Goal: Task Accomplishment & Management: Use online tool/utility

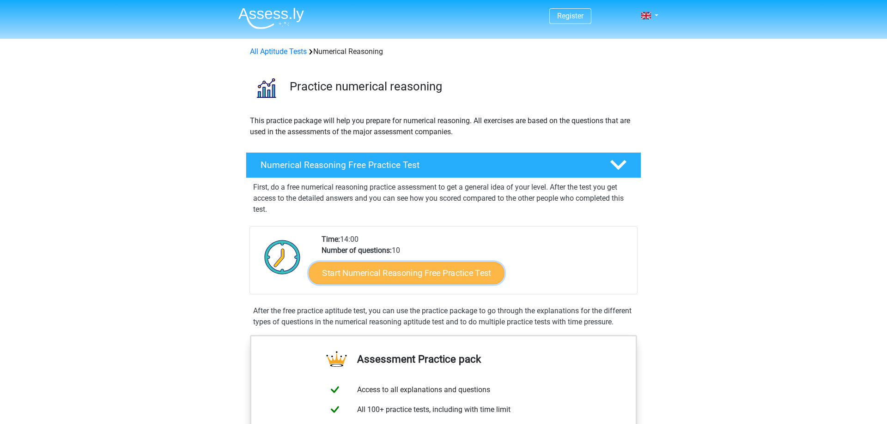
click at [412, 269] on link "Start Numerical Reasoning Free Practice Test" at bounding box center [406, 273] width 195 height 22
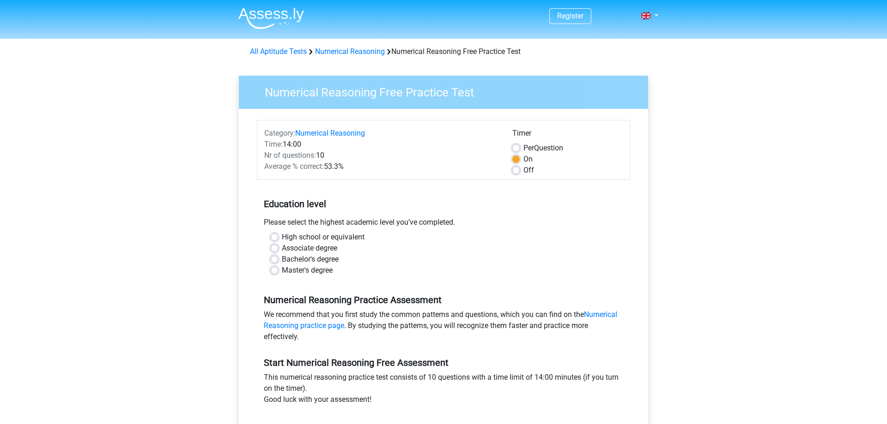
click at [282, 258] on label "Bachelor's degree" at bounding box center [310, 259] width 57 height 11
click at [276, 258] on input "Bachelor's degree" at bounding box center [274, 258] width 7 height 9
radio input "true"
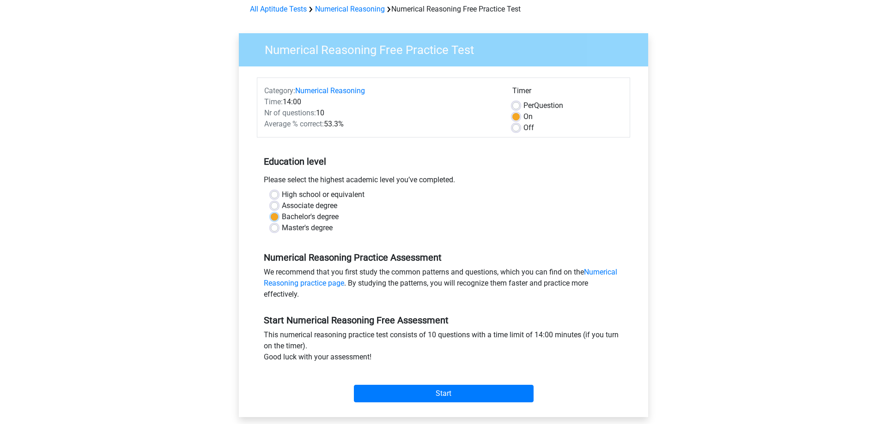
scroll to position [141, 0]
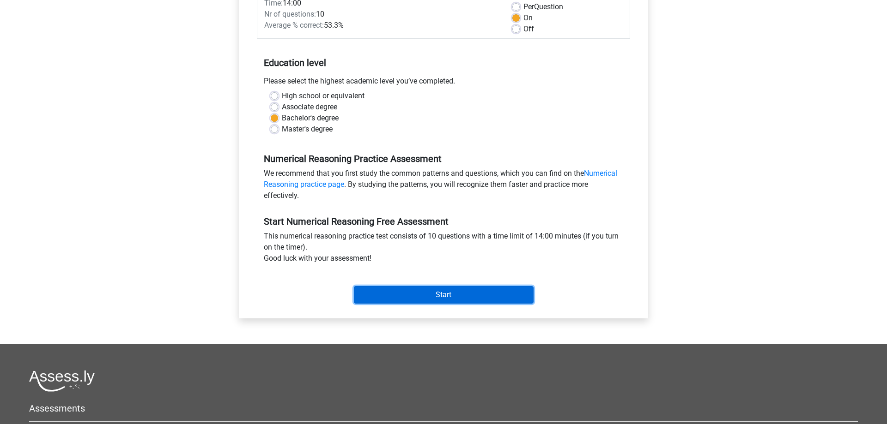
click at [385, 289] on input "Start" at bounding box center [444, 295] width 180 height 18
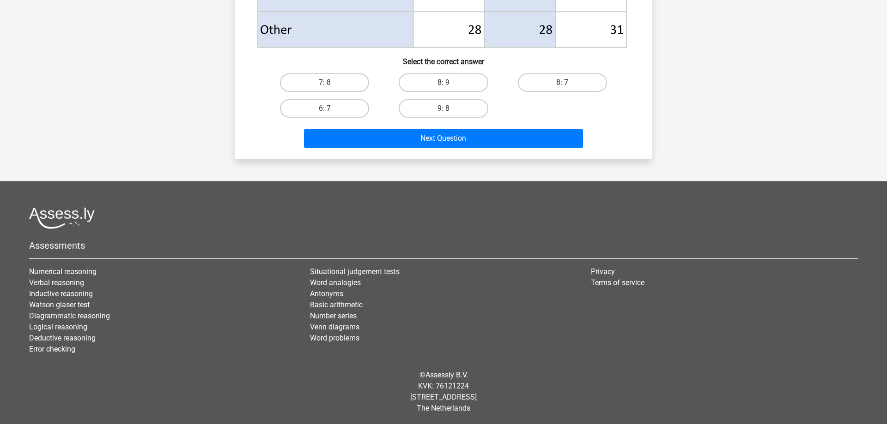
scroll to position [509, 0]
